Goal: Task Accomplishment & Management: Use online tool/utility

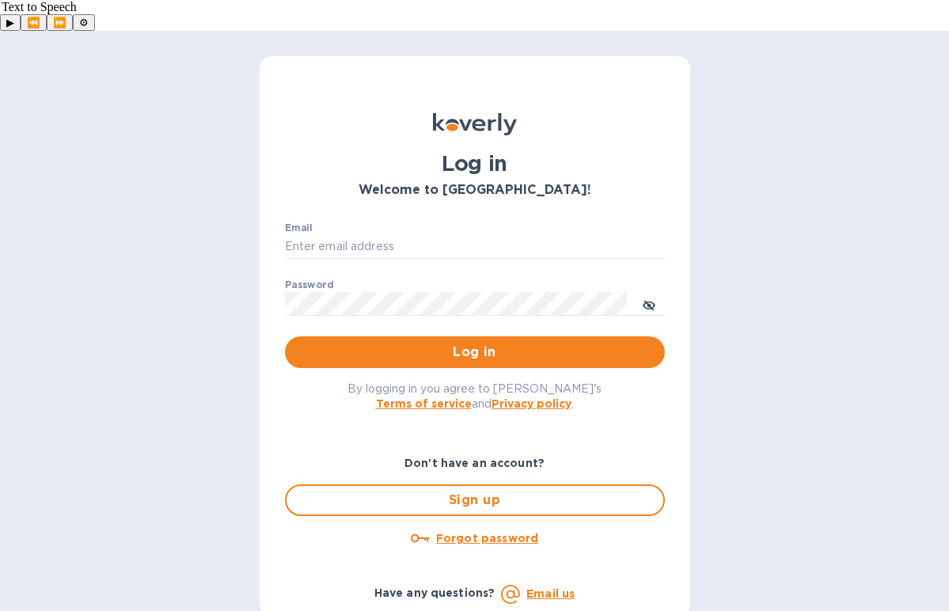
type input "dave@chausseselections.com"
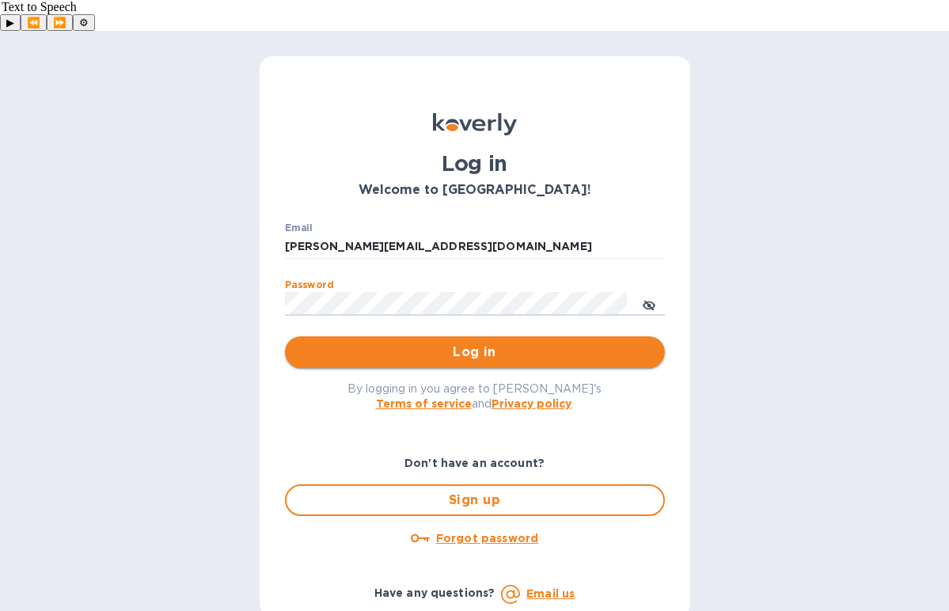
click at [422, 336] on button "Log in" at bounding box center [475, 352] width 380 height 32
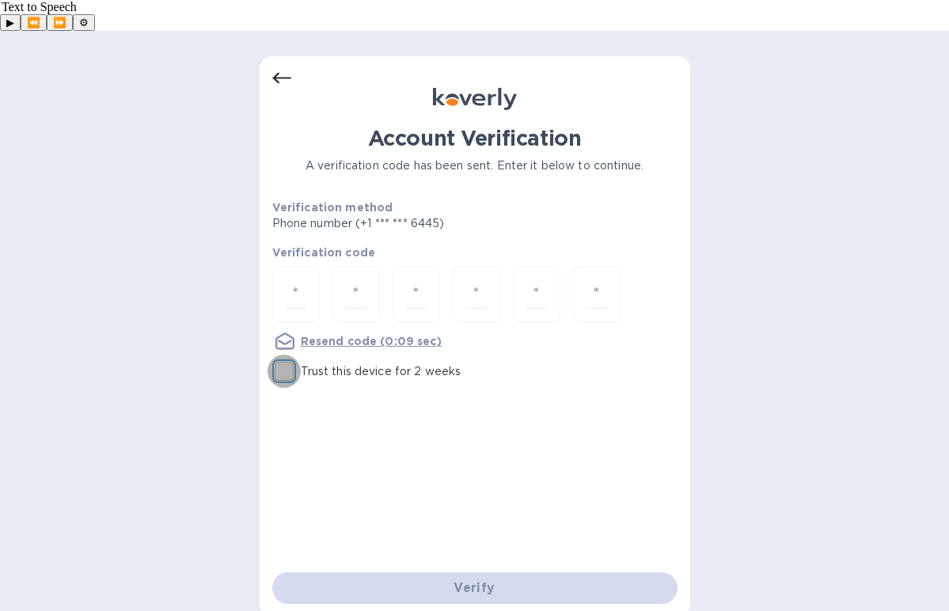
click at [286, 354] on input "Trust this device for 2 weeks" at bounding box center [283, 370] width 33 height 33
checkbox input "true"
click at [289, 280] on input "number" at bounding box center [296, 294] width 21 height 29
paste input "2"
type input "2"
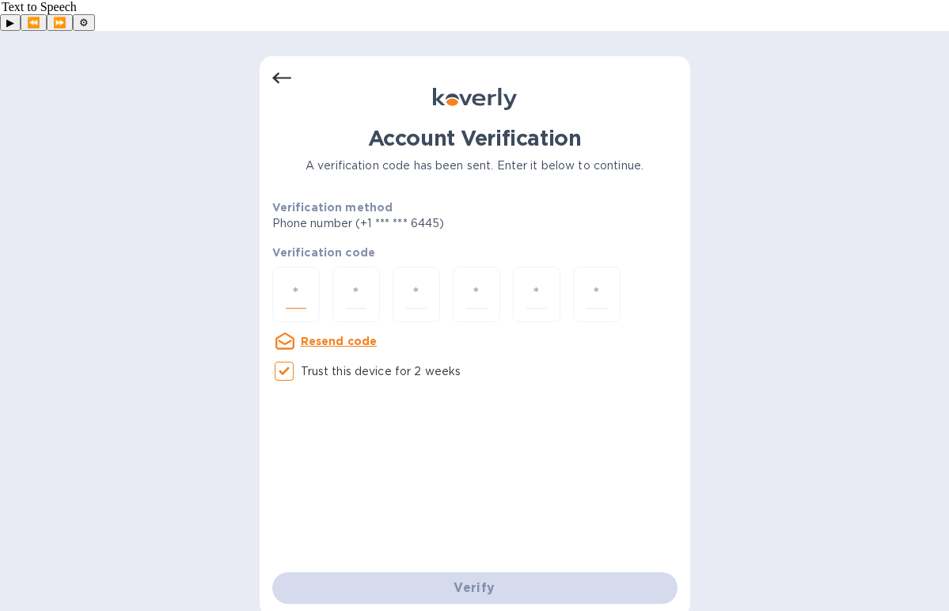
type input "6"
type input "2"
type input "6"
type input "5"
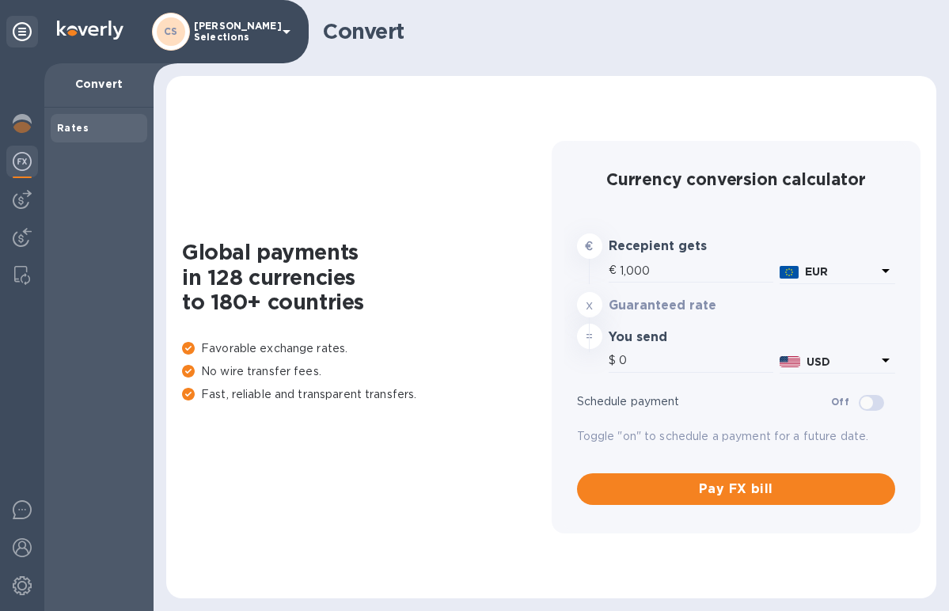
type input "1,168.12"
